Goal: Information Seeking & Learning: Check status

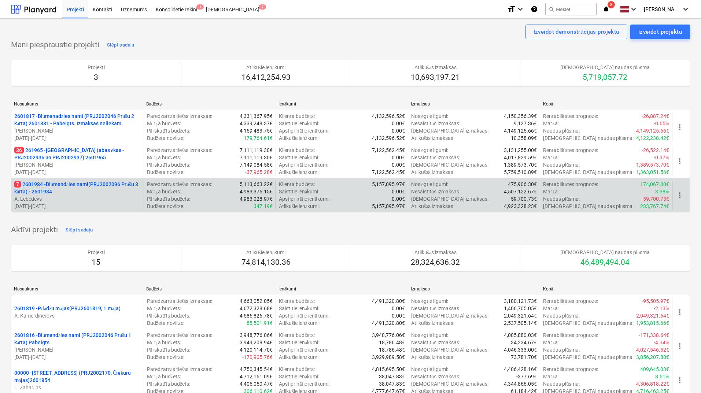
click at [99, 184] on p "7 2601984 - Blūmendāles nami(PRJ2002096 Prūšu 3 kārta) - 2601984" at bounding box center [77, 188] width 126 height 15
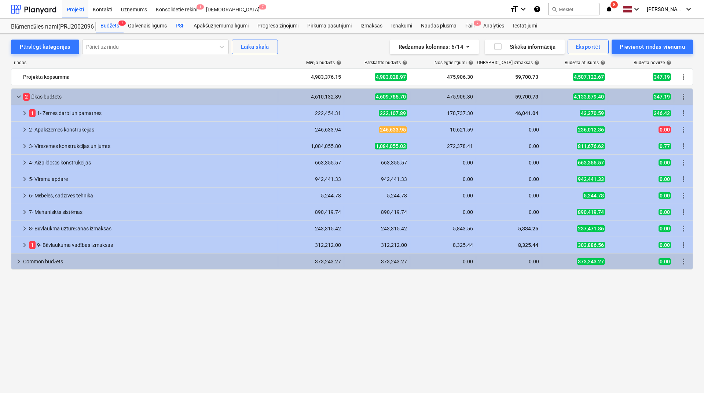
click at [180, 28] on div "PSF" at bounding box center [180, 26] width 18 height 15
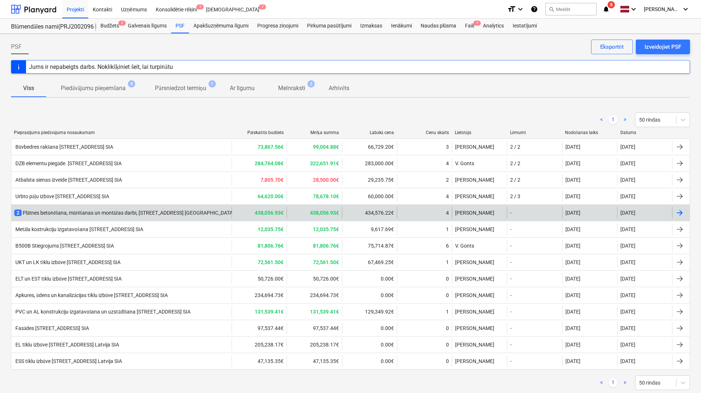
click at [138, 215] on div "2 Plātnes betonēšana, mūrēšanas un montāžas darbi, Prūšu ielā 1G, Bonava Latvij…" at bounding box center [137, 212] width 247 height 7
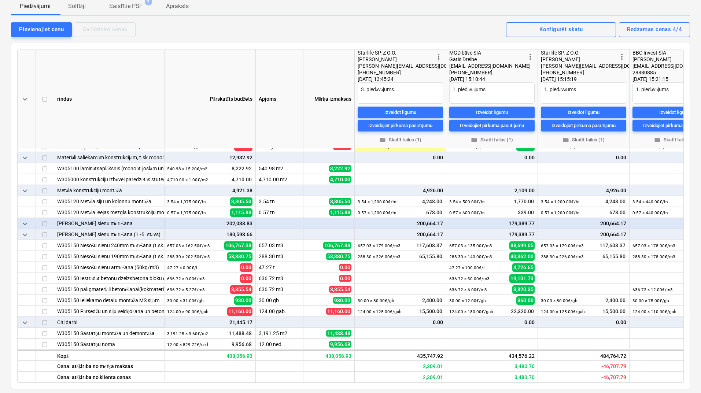
scroll to position [147, 0]
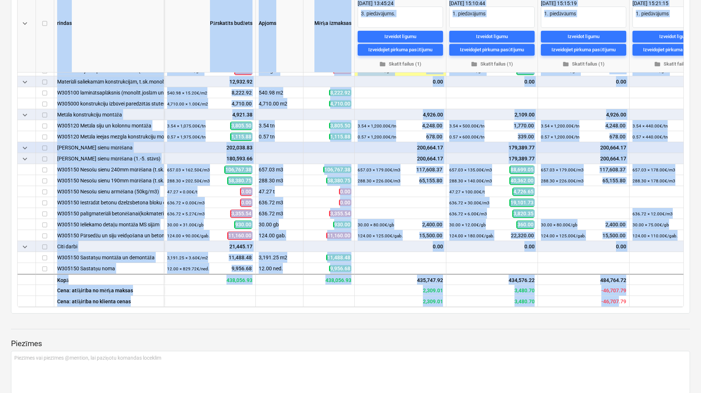
drag, startPoint x: 619, startPoint y: 304, endPoint x: 660, endPoint y: 305, distance: 41.1
click at [660, 305] on div "keyboard_arrow_down rindas Pārskatīts budžets Apjoms Mērķa izmaksas more_vert S…" at bounding box center [350, 140] width 667 height 334
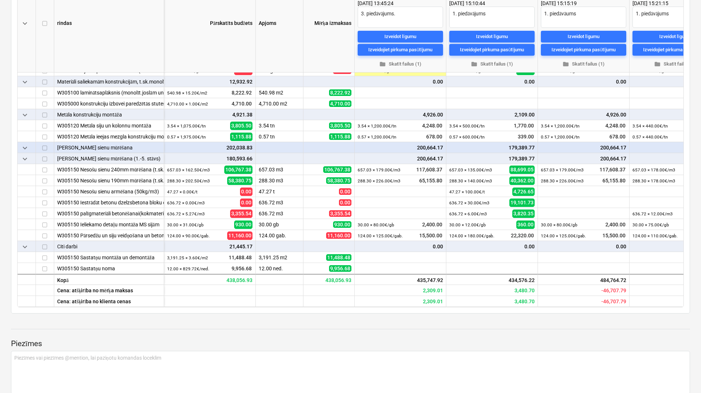
drag, startPoint x: 628, startPoint y: 308, endPoint x: 661, endPoint y: 306, distance: 33.0
click at [661, 305] on div "keyboard_arrow_down rindas Pārskatīts budžets Apjoms Mērķa izmaksas more_vert S…" at bounding box center [350, 140] width 667 height 334
click at [658, 310] on div "keyboard_arrow_down rindas Pārskatīts budžets Apjoms Mērķa izmaksas more_vert S…" at bounding box center [350, 140] width 679 height 347
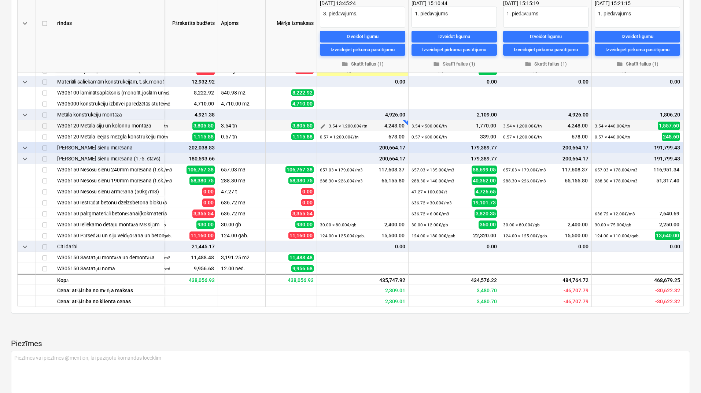
type textarea "x"
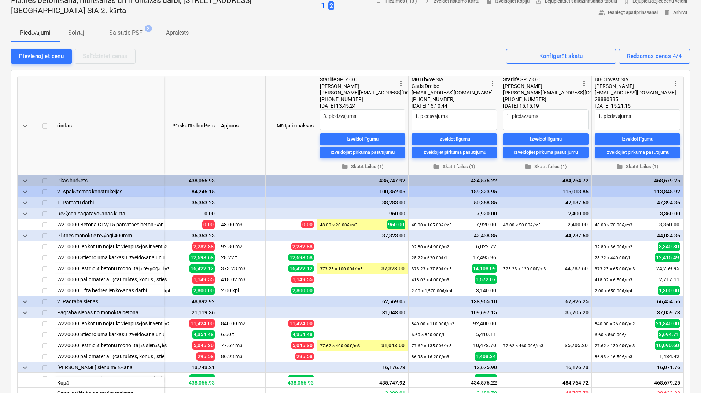
scroll to position [0, 0]
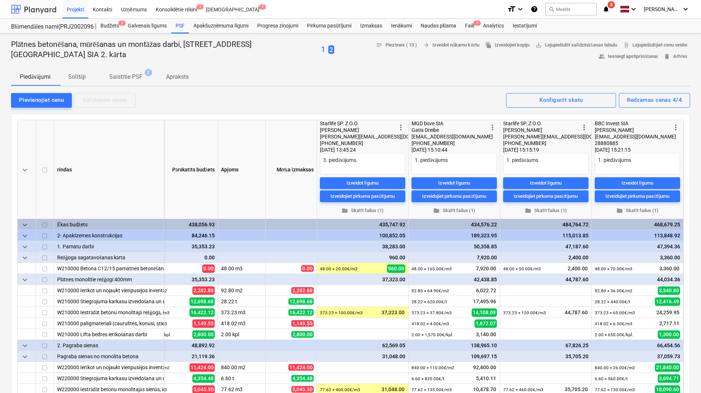
click at [51, 9] on div at bounding box center [33, 9] width 45 height 18
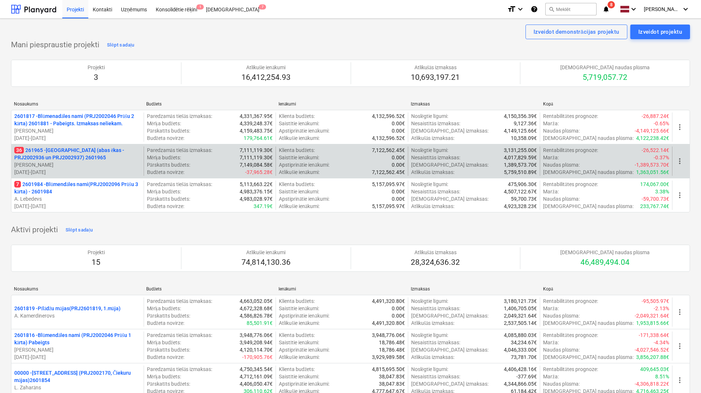
click at [89, 161] on p "36 261965 - Nīcgales iela (abas ēkas - PRJ2002936 un PRJ2002937) 2601965" at bounding box center [77, 154] width 126 height 15
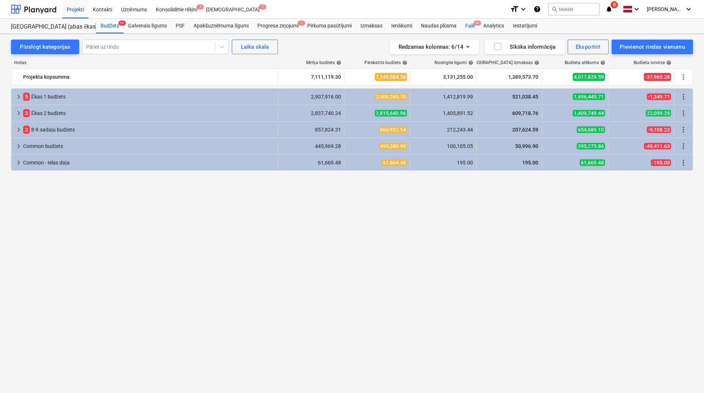
click at [469, 25] on div "Faili 9+" at bounding box center [470, 26] width 18 height 15
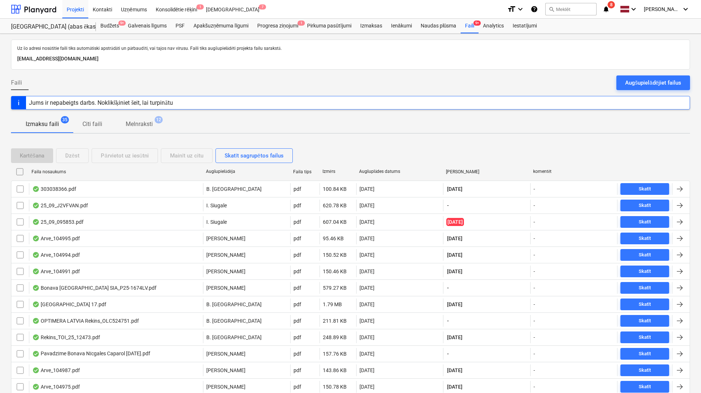
click at [146, 127] on p "Melnraksti" at bounding box center [139, 124] width 27 height 9
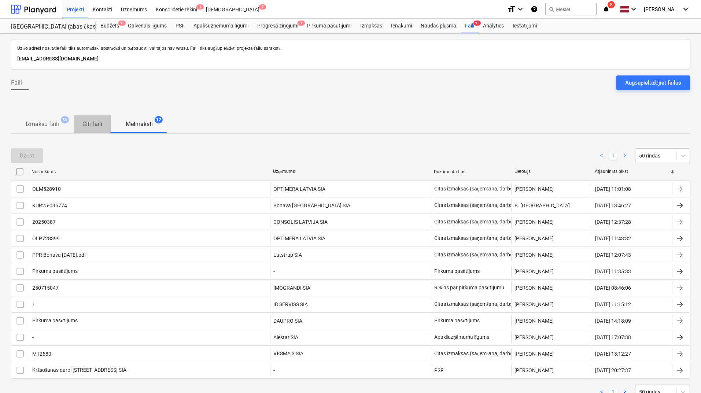
click at [92, 123] on p "Citi faili" at bounding box center [92, 124] width 20 height 9
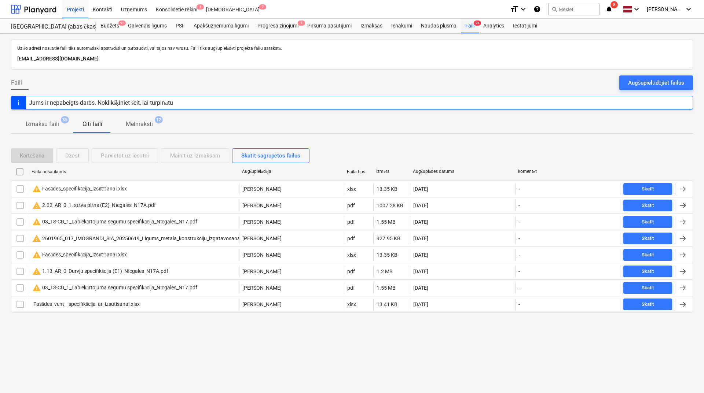
click at [471, 27] on div "Faili 9+" at bounding box center [470, 26] width 18 height 15
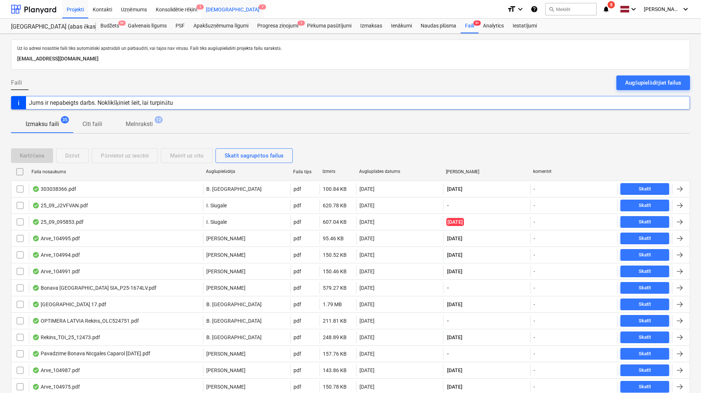
click at [218, 9] on div "Iesūtne 7" at bounding box center [233, 9] width 62 height 19
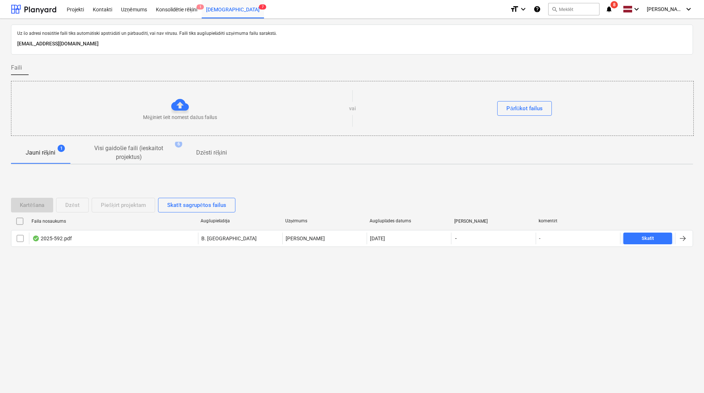
click at [611, 10] on icon "notifications" at bounding box center [608, 9] width 7 height 9
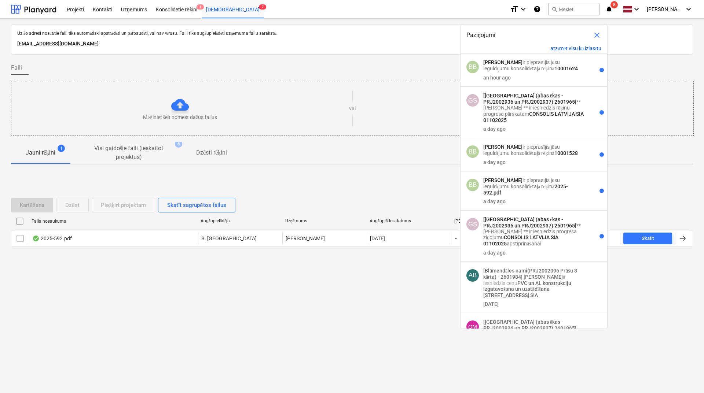
click at [523, 64] on p "Beāte Bārdiņa ir pieprasījis jūsu ieguldījumu konsolidētajā rēķinā 10001624" at bounding box center [534, 65] width 102 height 12
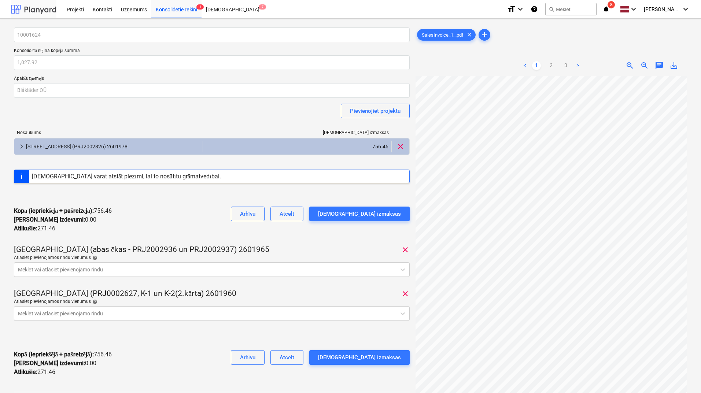
click at [45, 8] on div at bounding box center [33, 9] width 45 height 18
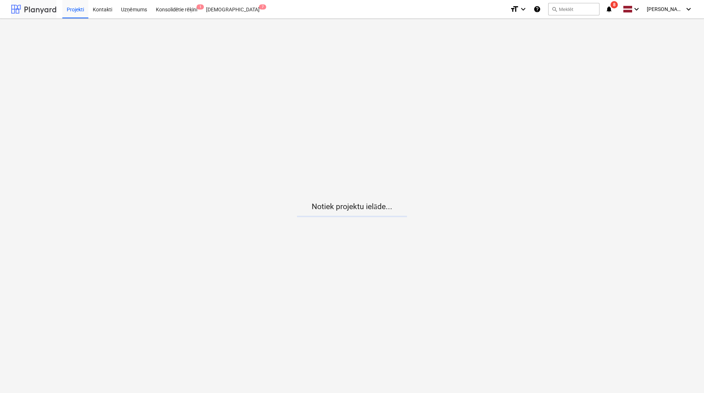
click at [42, 7] on div at bounding box center [33, 9] width 45 height 18
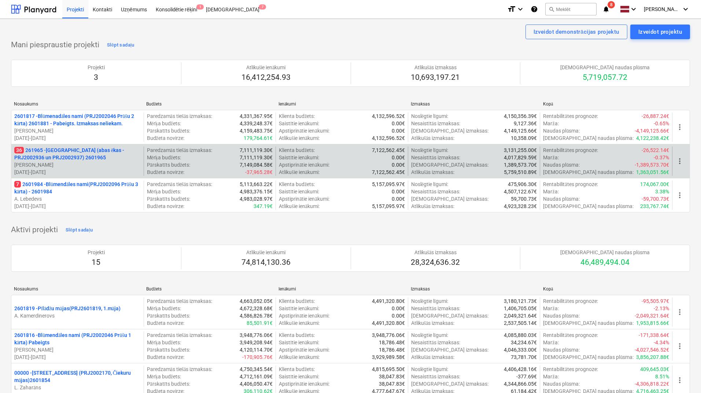
click at [63, 156] on p "36 261965 - Nīcgales iela (abas ēkas - PRJ2002936 un PRJ2002937) 2601965" at bounding box center [77, 154] width 126 height 15
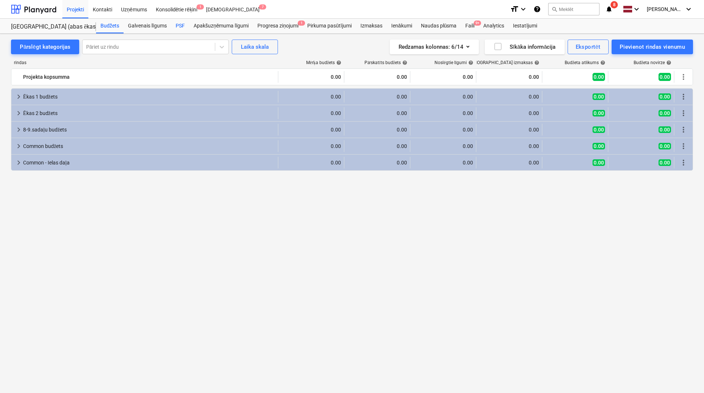
click at [181, 29] on div "PSF" at bounding box center [180, 26] width 18 height 15
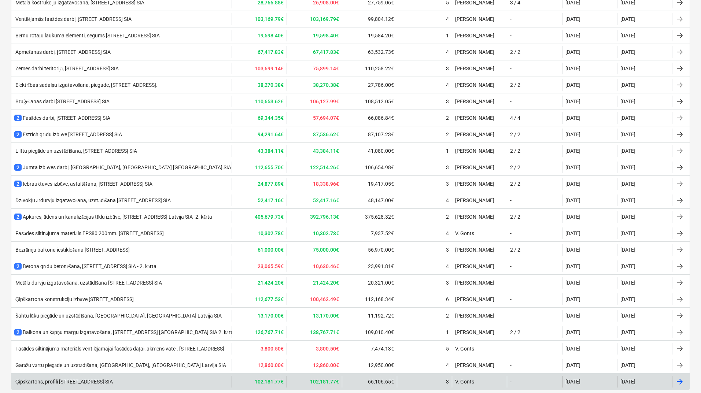
scroll to position [413, 0]
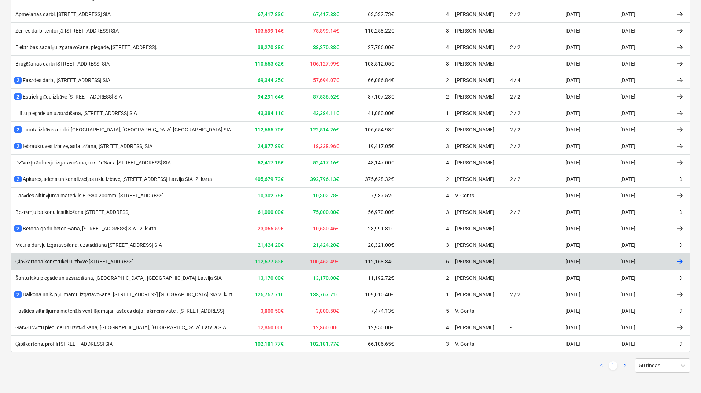
click at [68, 263] on div "Ģipškartona konstrukciju izbūve Nīcgales ielā 17A, Bonava Latvija SIA" at bounding box center [73, 262] width 119 height 6
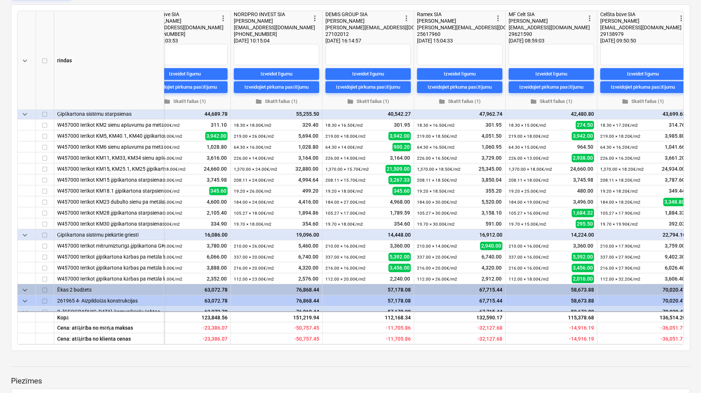
scroll to position [34, 224]
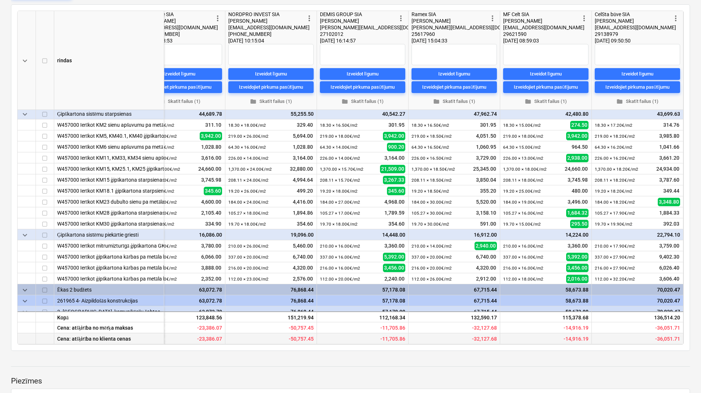
drag, startPoint x: 452, startPoint y: 342, endPoint x: 439, endPoint y: 340, distance: 12.9
click at [439, 340] on div "-32,127.68" at bounding box center [455, 339] width 92 height 11
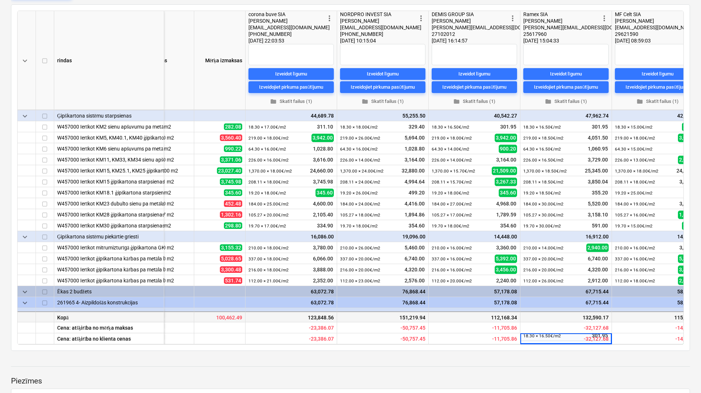
scroll to position [49, 109]
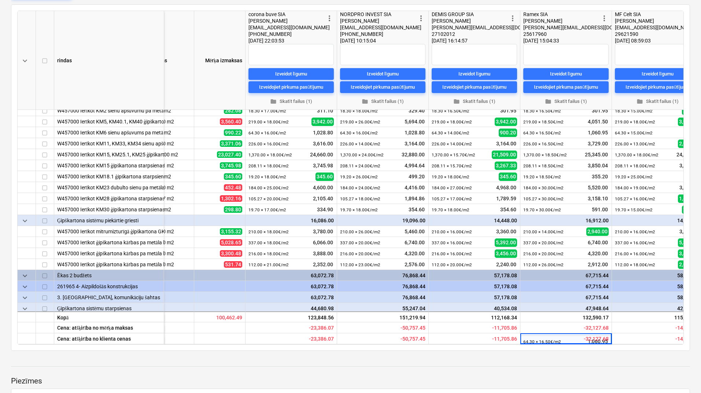
click at [406, 361] on div at bounding box center [350, 360] width 679 height 6
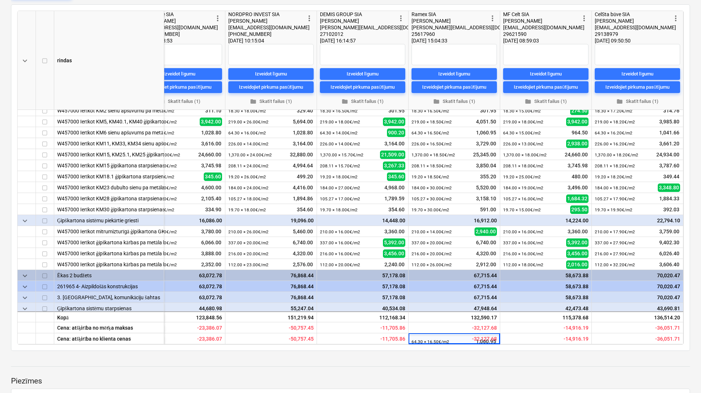
scroll to position [49, 150]
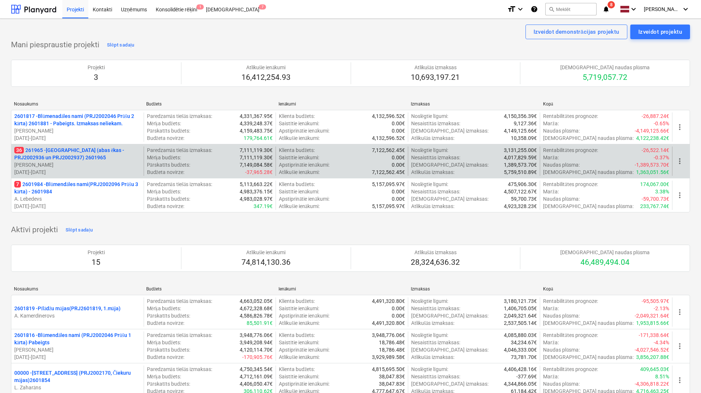
click at [53, 151] on p "36 261965 - Nīcgales iela (abas ēkas - PRJ2002936 un PRJ2002937) 2601965" at bounding box center [77, 154] width 126 height 15
